Goal: Use online tool/utility: Use online tool/utility

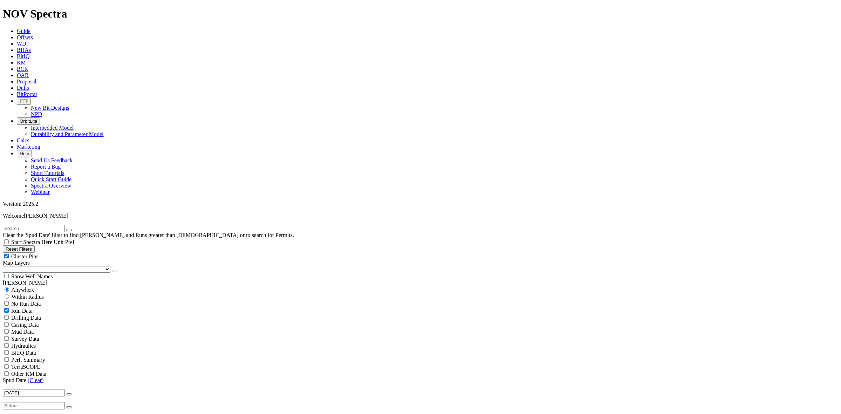
scroll to position [78, 0]
type input "b"
type input "B"
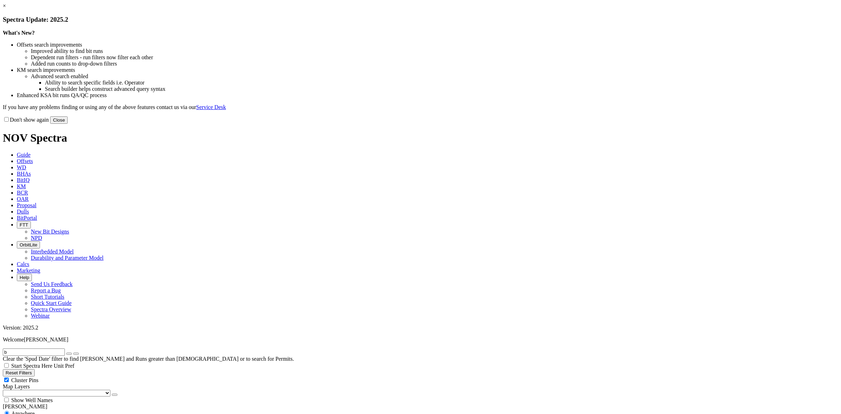
click at [68, 124] on button "Close" at bounding box center [59, 119] width 18 height 7
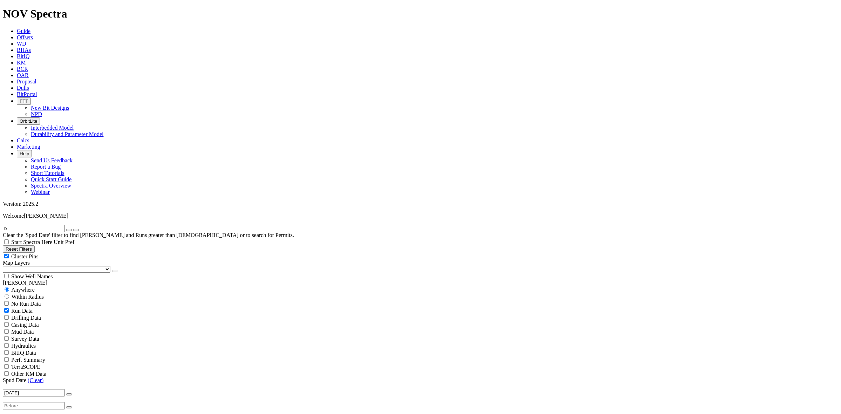
drag, startPoint x: 33, startPoint y: 33, endPoint x: -4, endPoint y: 155, distance: 127.0
type input "[PERSON_NAME]"
click at [76, 230] on icon "submit" at bounding box center [76, 230] width 0 height 0
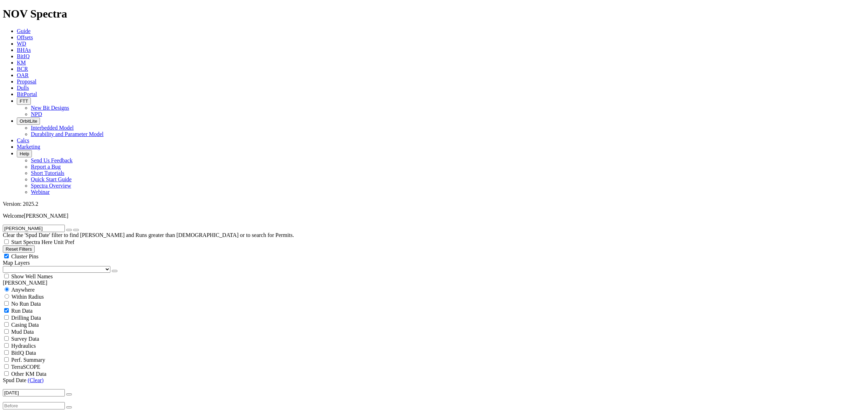
select select
click at [54, 225] on input "[PERSON_NAME]" at bounding box center [34, 228] width 62 height 7
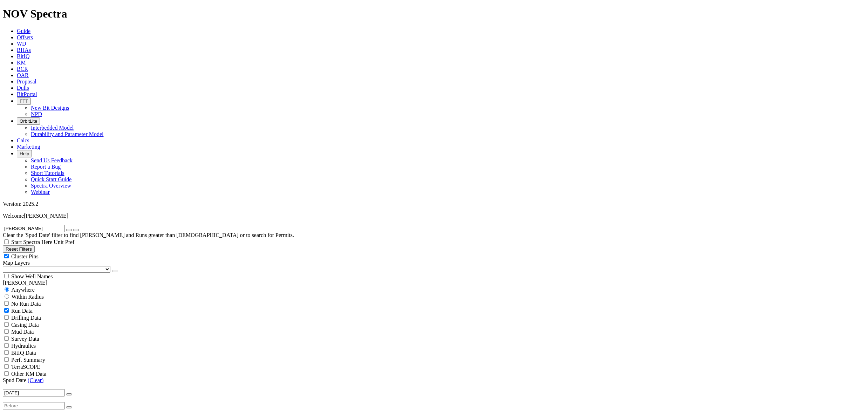
click at [76, 230] on icon "submit" at bounding box center [76, 230] width 0 height 0
drag, startPoint x: 41, startPoint y: 32, endPoint x: 19, endPoint y: 31, distance: 22.1
click at [19, 225] on input "[PERSON_NAME]" at bounding box center [34, 228] width 62 height 7
click at [38, 413] on link "(Clear)" at bounding box center [32, 418] width 16 height 6
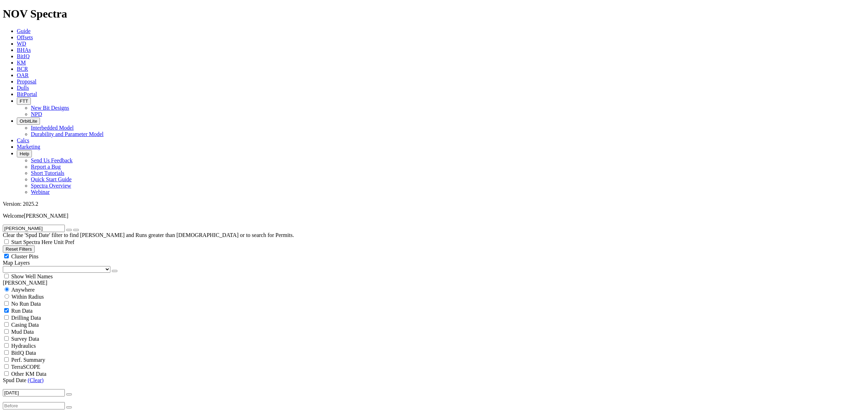
select select
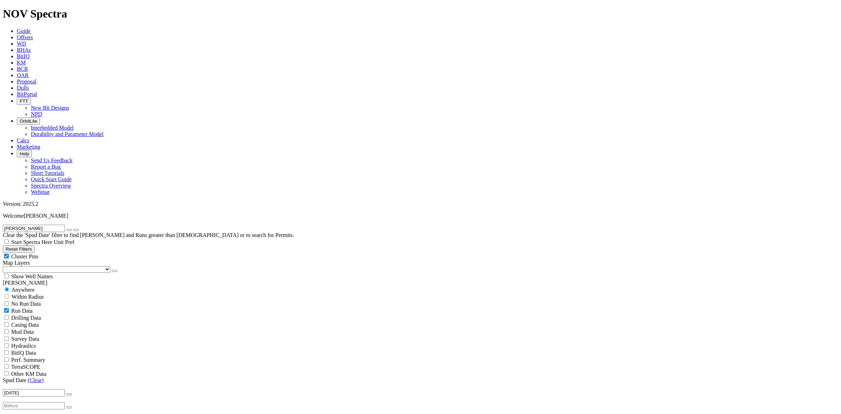
scroll to position [131, 0]
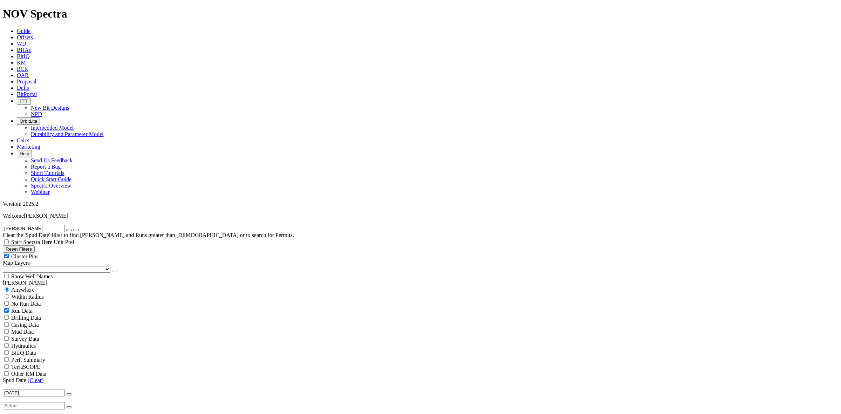
select select "8.5"
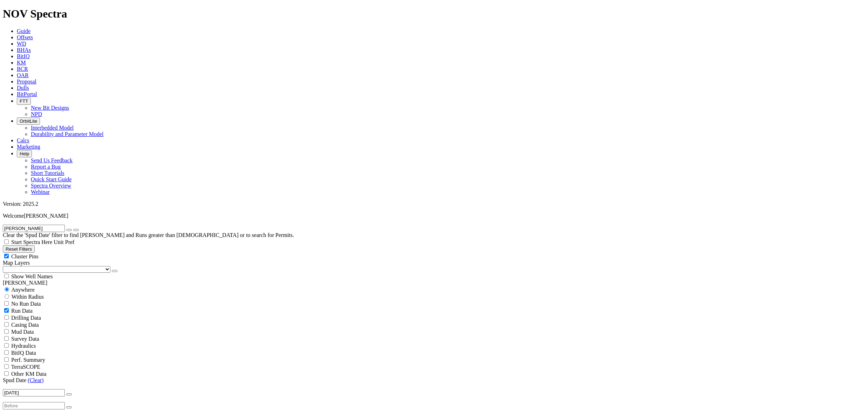
scroll to position [0, 0]
drag, startPoint x: 710, startPoint y: 319, endPoint x: 705, endPoint y: 318, distance: 5.5
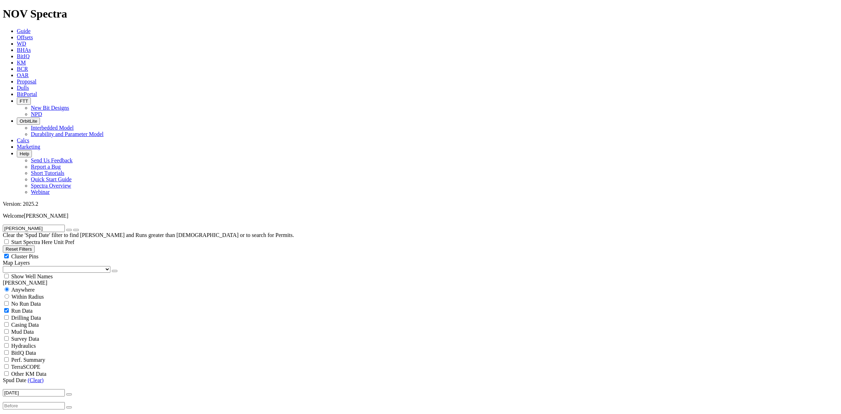
scroll to position [258, 0]
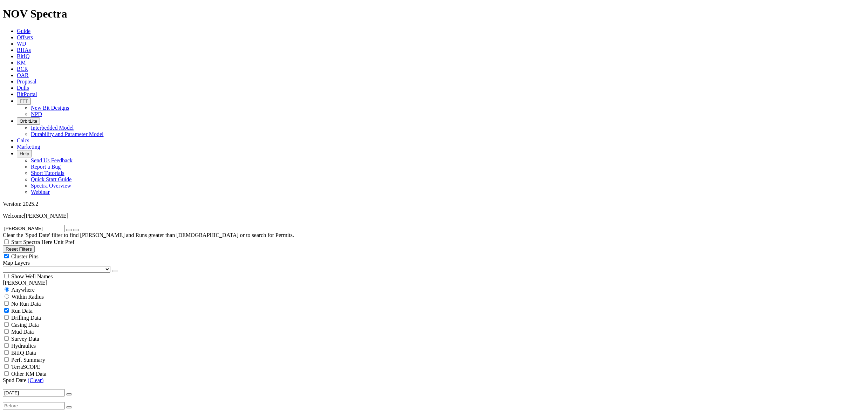
scroll to position [149, 0]
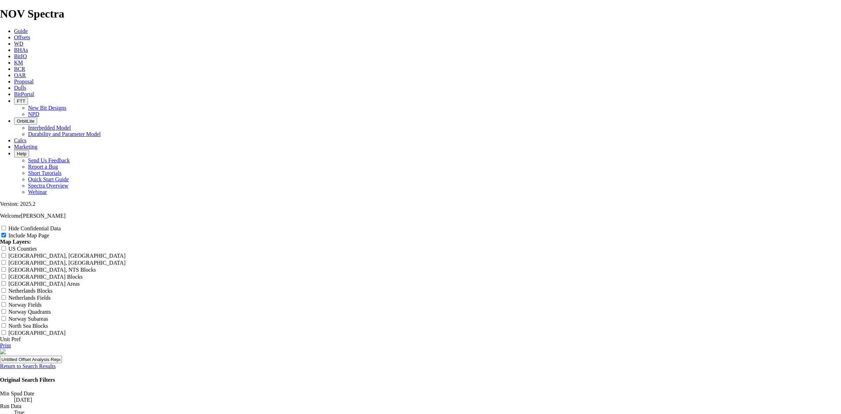
scroll to position [876, 0]
radio input "true"
